Goal: Information Seeking & Learning: Check status

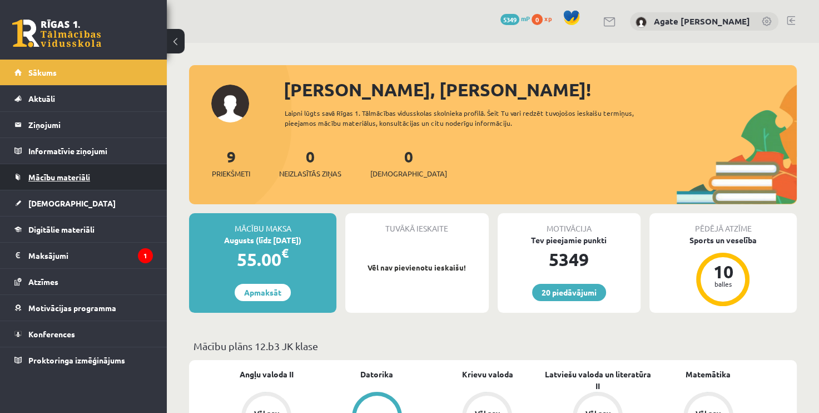
click at [109, 169] on link "Mācību materiāli" at bounding box center [83, 177] width 138 height 26
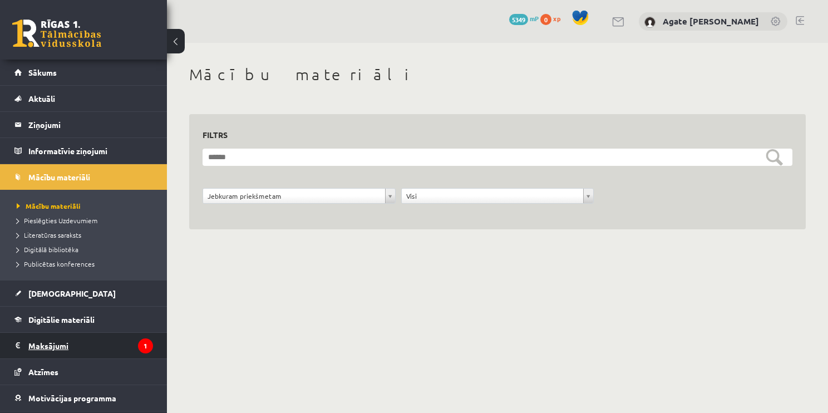
click at [82, 345] on legend "Maksājumi 1" at bounding box center [90, 346] width 125 height 26
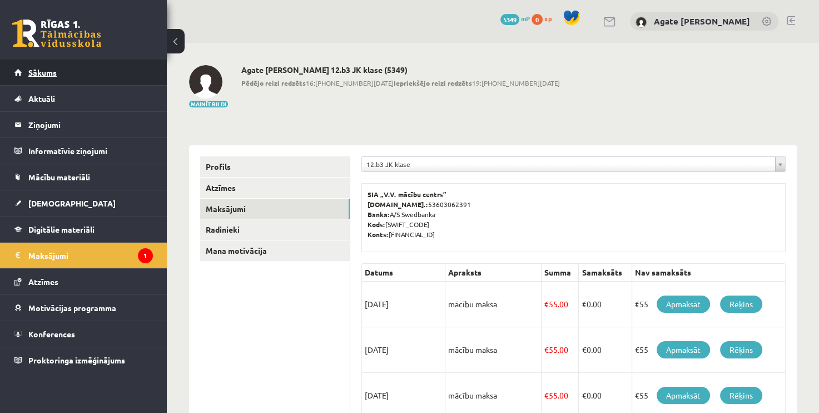
click at [89, 71] on link "Sākums" at bounding box center [83, 73] width 138 height 26
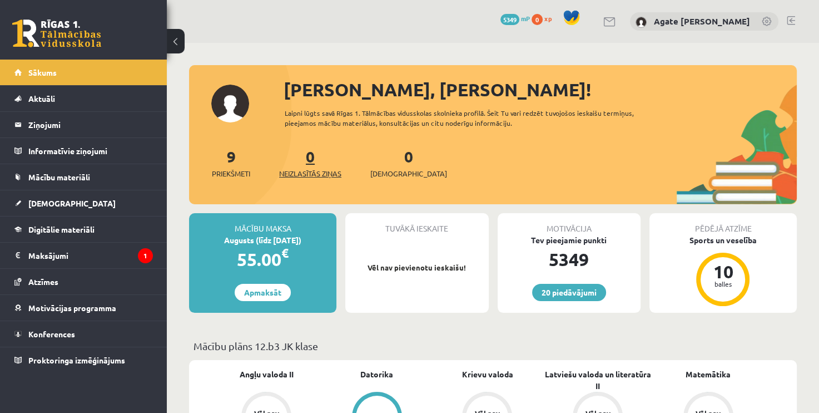
click at [310, 163] on link "0 Neizlasītās ziņas" at bounding box center [310, 162] width 62 height 33
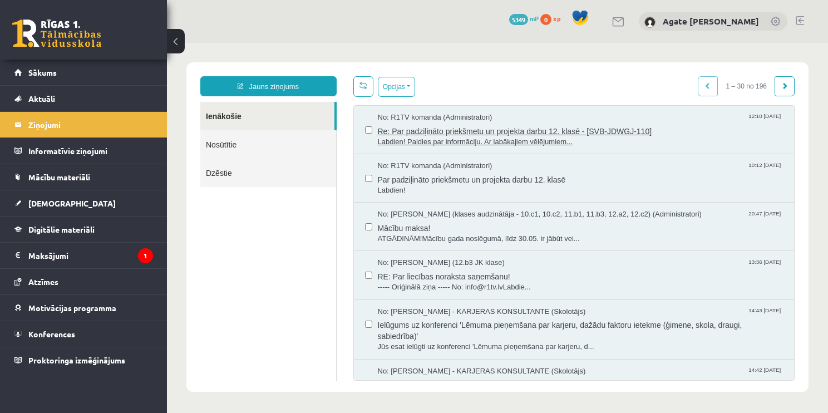
click at [573, 129] on span "Re: Par padziļināto priekšmetu un projekta darbu 12. klasē - [SVB-JDWGJ-110]" at bounding box center [580, 130] width 405 height 14
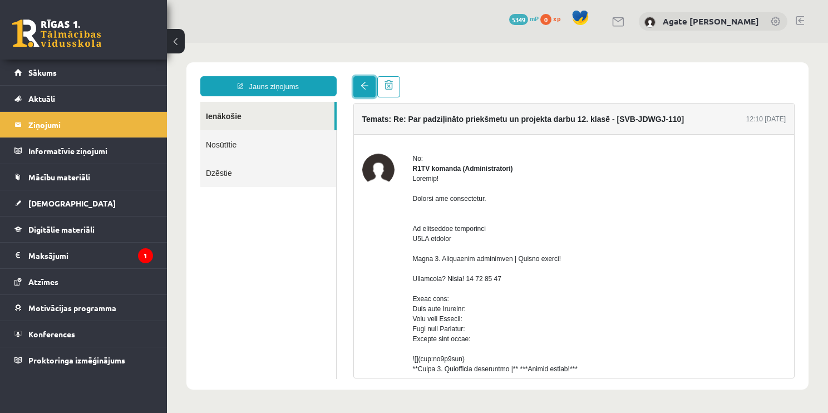
click at [364, 86] on span at bounding box center [364, 86] width 8 height 8
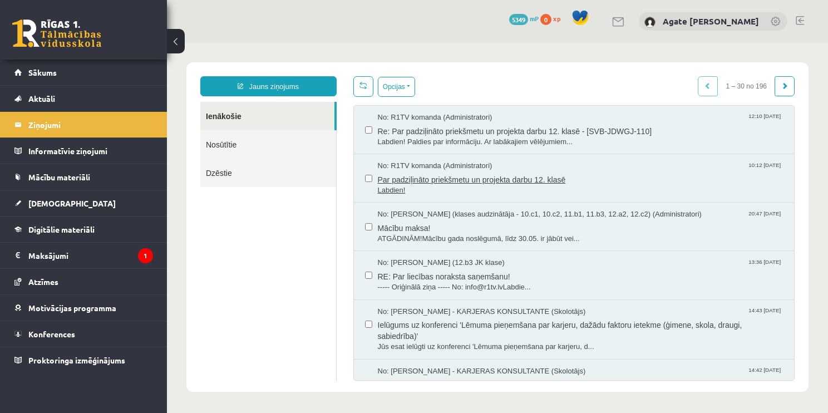
click at [456, 179] on span "Par padziļināto priekšmetu un projekta darbu 12. klasē" at bounding box center [580, 178] width 405 height 14
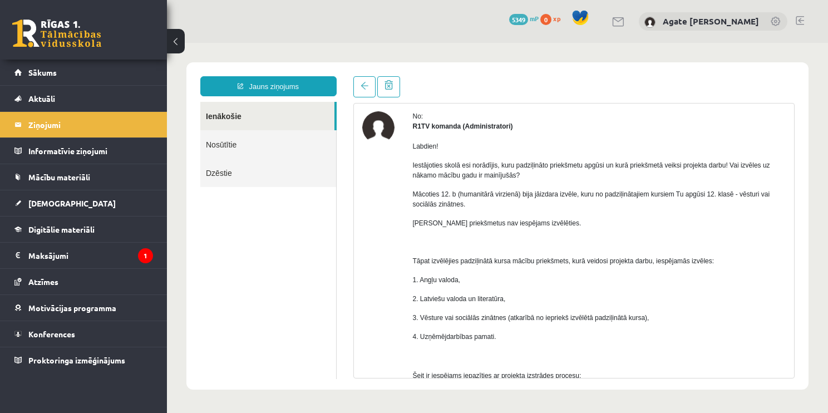
scroll to position [46, 0]
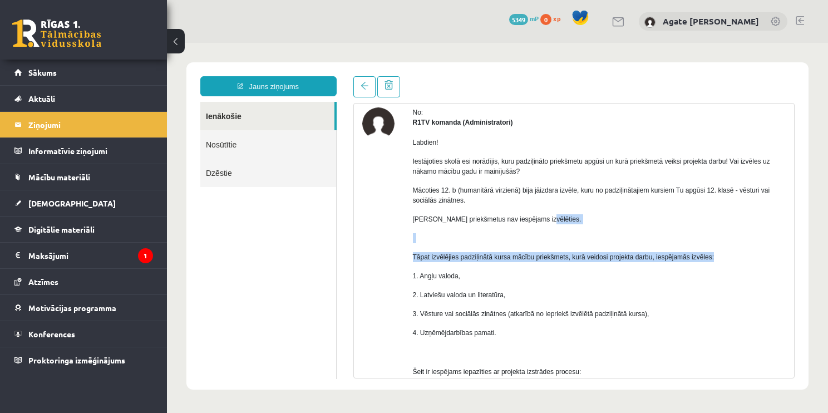
drag, startPoint x: 797, startPoint y: 221, endPoint x: 796, endPoint y: 253, distance: 31.7
click at [796, 253] on div "Temats: Par padziļināto priekšmetu un projekta darbu 12. klasē 10:12 30/05/2025…" at bounding box center [574, 227] width 458 height 302
drag, startPoint x: 796, startPoint y: 253, endPoint x: 734, endPoint y: 246, distance: 62.7
click at [734, 246] on div "Labdien! Iestājoties skolā esi norādījis, kuru padziļināto priekšmetu apgūsi un…" at bounding box center [599, 299] width 373 height 345
click at [774, 236] on p at bounding box center [599, 238] width 373 height 10
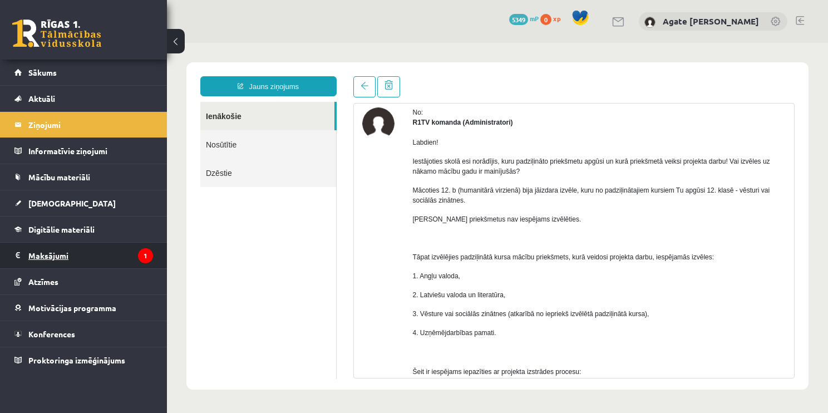
click at [106, 259] on legend "Maksājumi 1" at bounding box center [90, 256] width 125 height 26
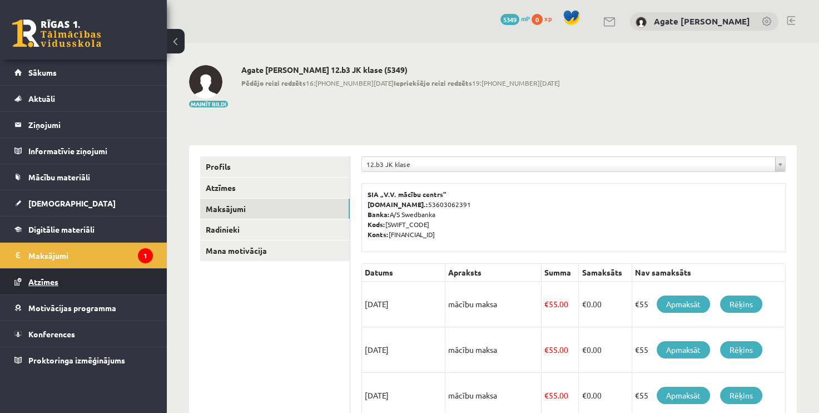
click at [100, 286] on link "Atzīmes" at bounding box center [83, 282] width 138 height 26
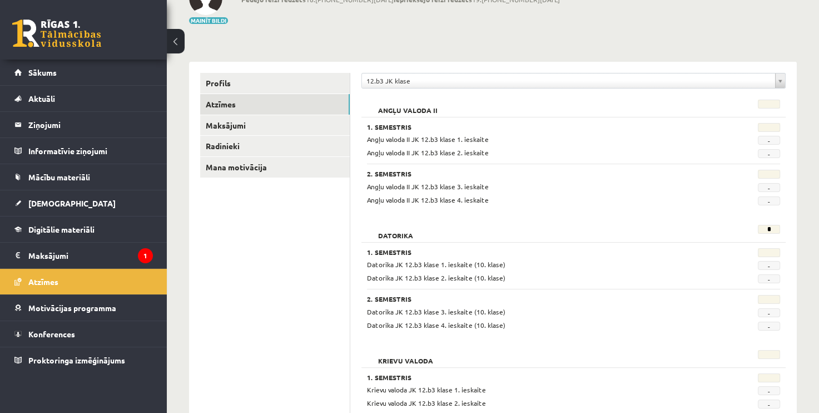
scroll to position [78, 0]
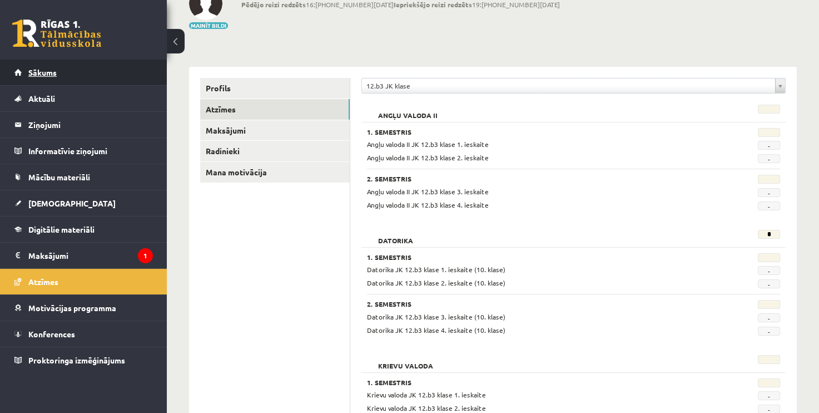
click at [91, 66] on link "Sākums" at bounding box center [83, 73] width 138 height 26
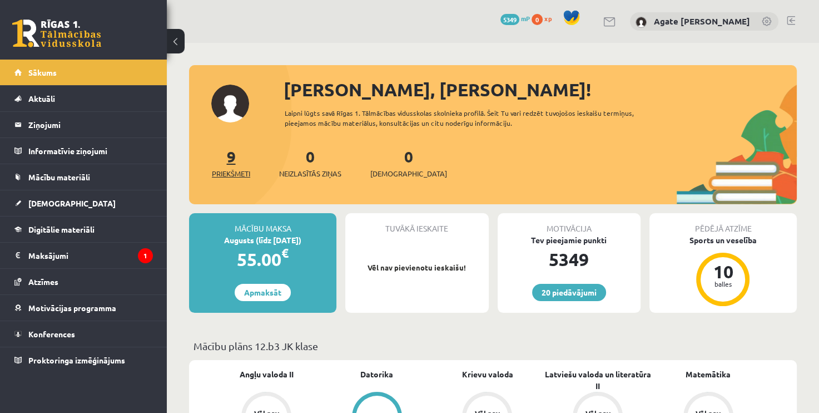
click at [232, 161] on link "9 Priekšmeti" at bounding box center [231, 162] width 38 height 33
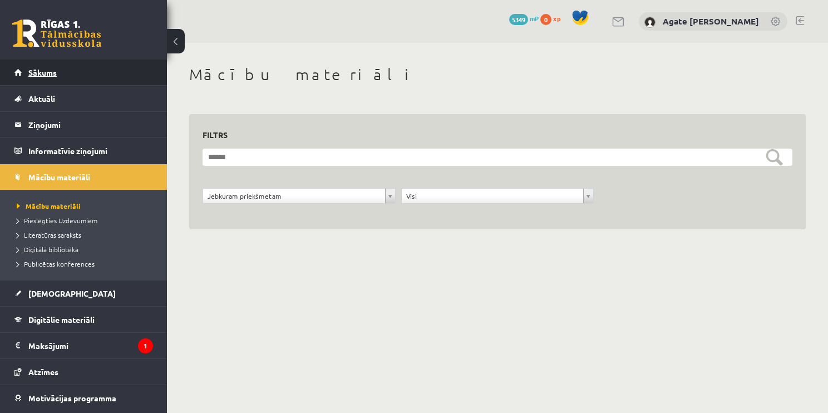
click at [90, 69] on link "Sākums" at bounding box center [83, 73] width 138 height 26
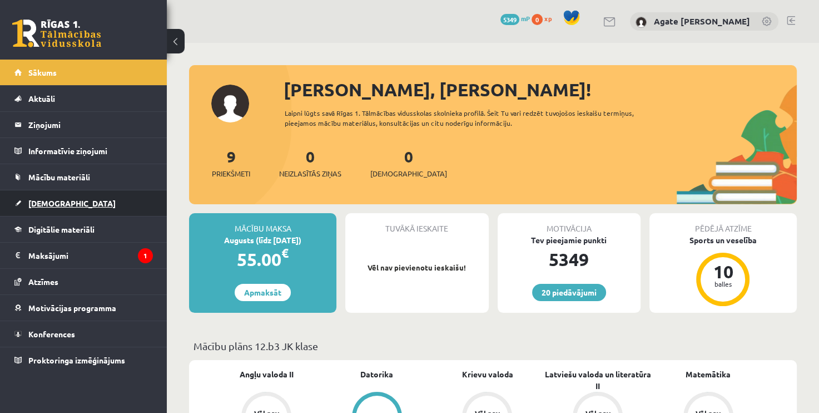
click at [85, 210] on link "[DEMOGRAPHIC_DATA]" at bounding box center [83, 203] width 138 height 26
